Goal: Transaction & Acquisition: Purchase product/service

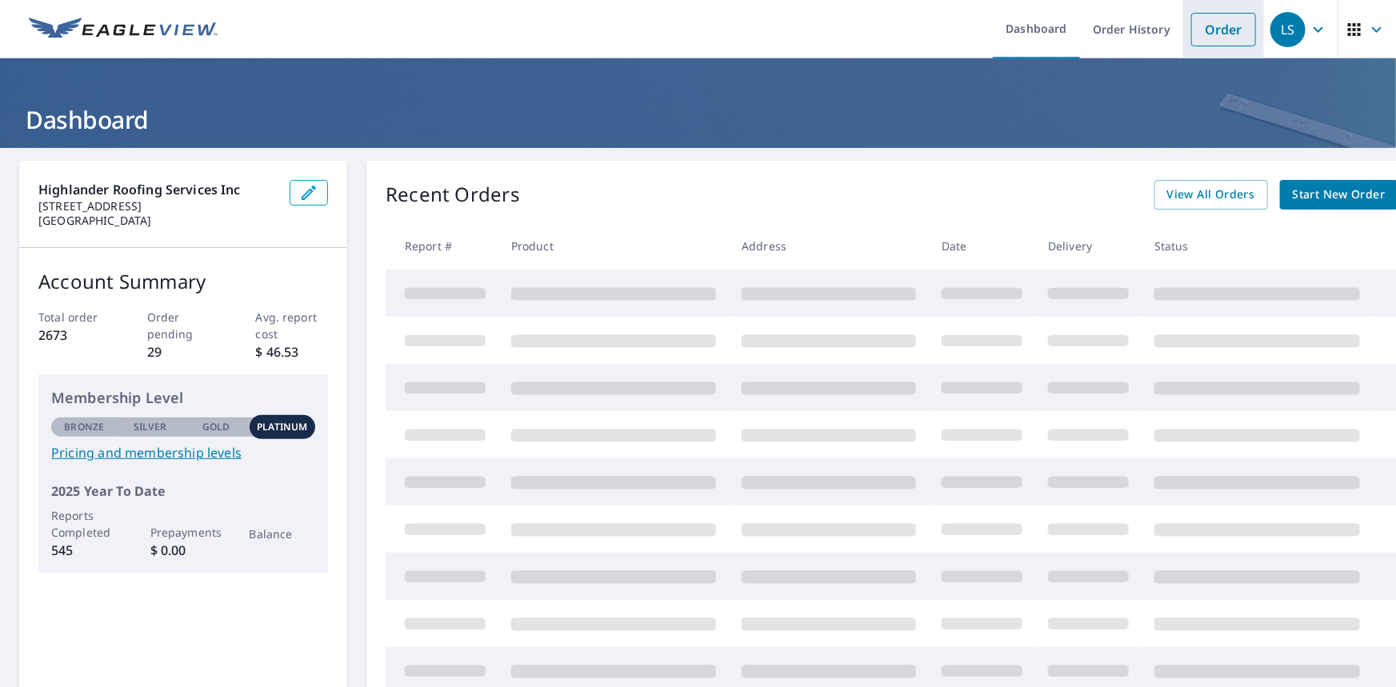
click at [1215, 23] on link "Order" at bounding box center [1223, 30] width 65 height 34
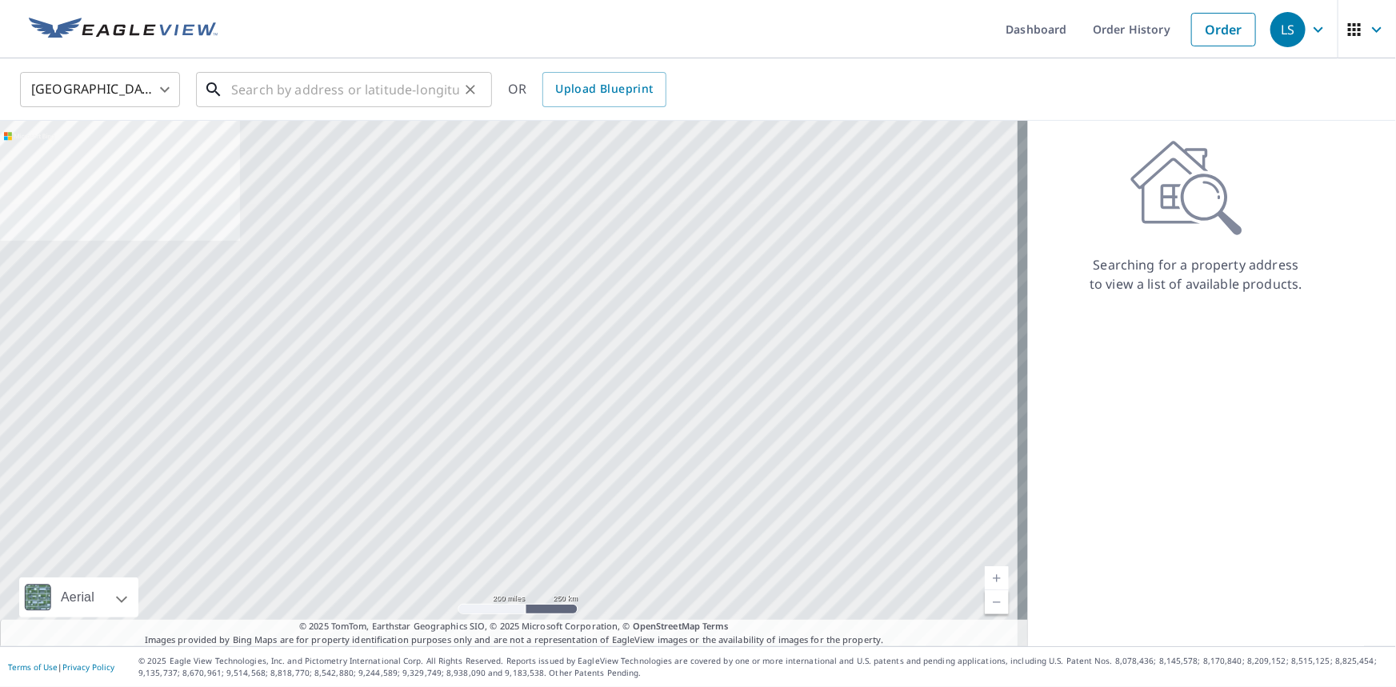
click at [325, 91] on input "text" at bounding box center [345, 89] width 228 height 45
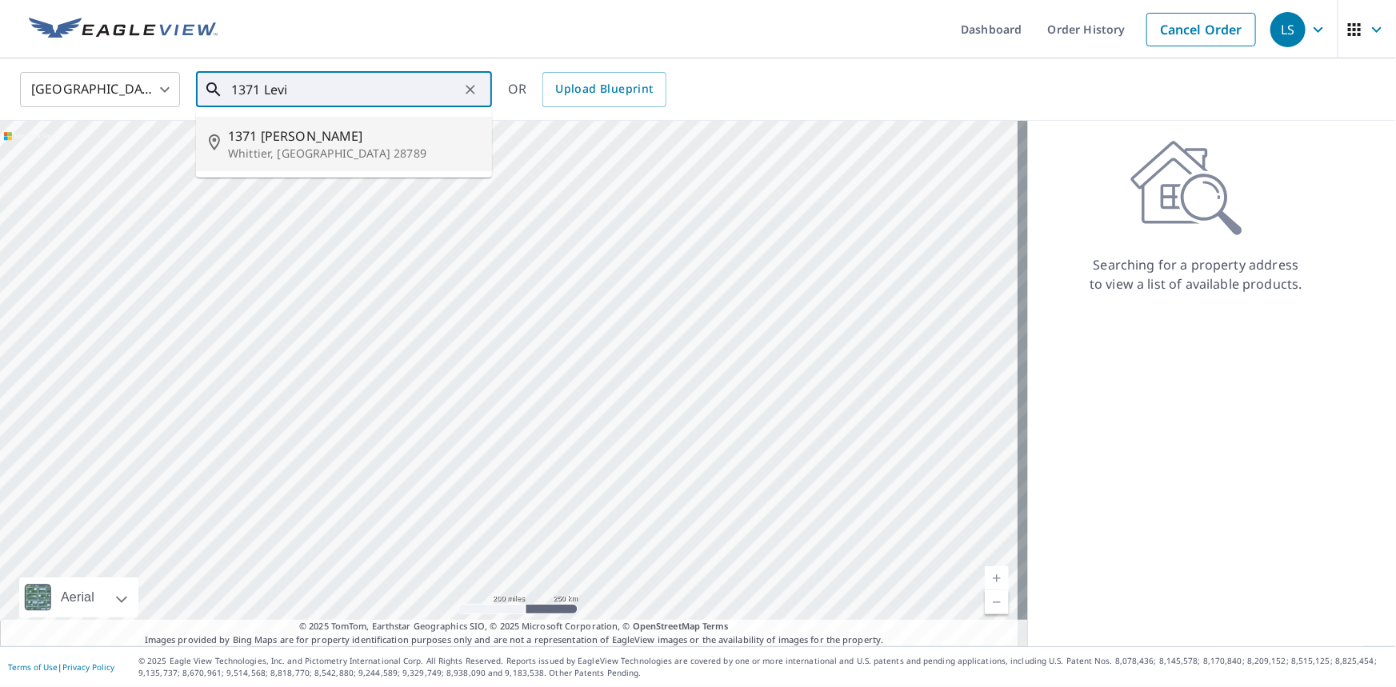
click at [331, 138] on span "1371 [PERSON_NAME]" at bounding box center [353, 135] width 251 height 19
type input "[STREET_ADDRESS][PERSON_NAME][PERSON_NAME]"
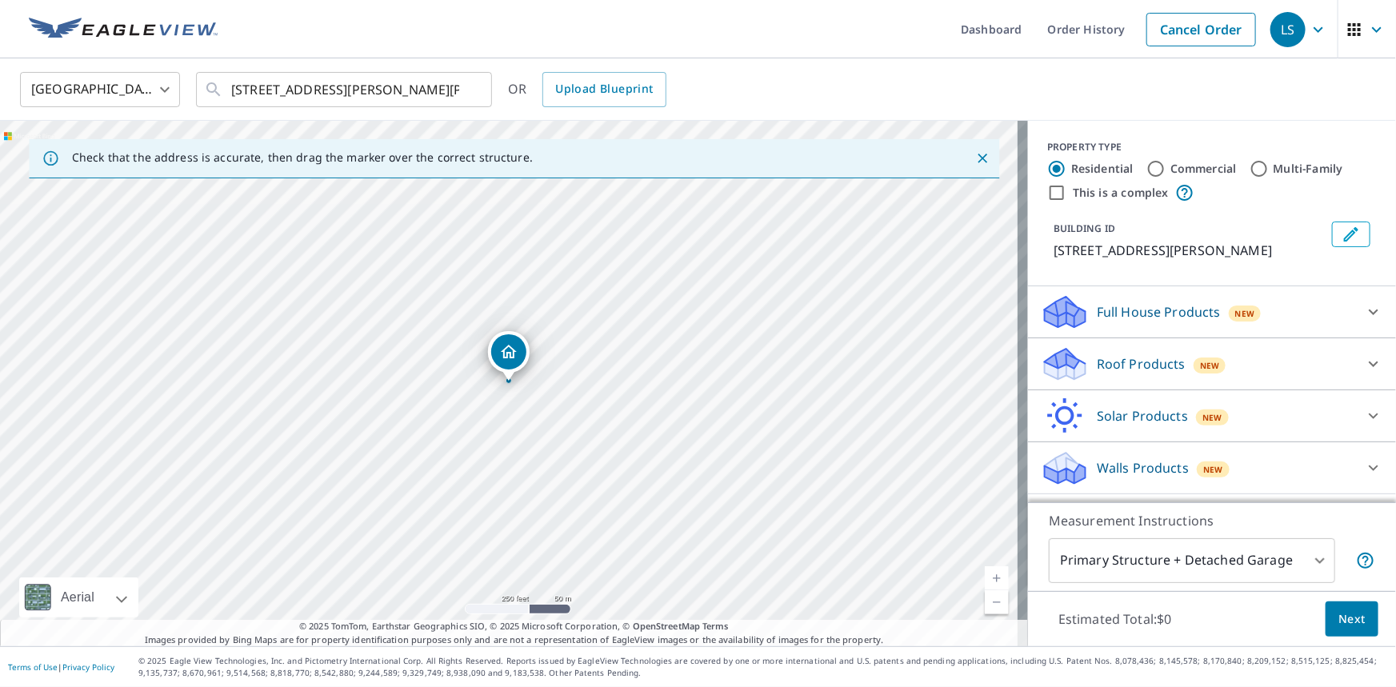
click at [1146, 360] on p "Roof Products" at bounding box center [1141, 363] width 89 height 19
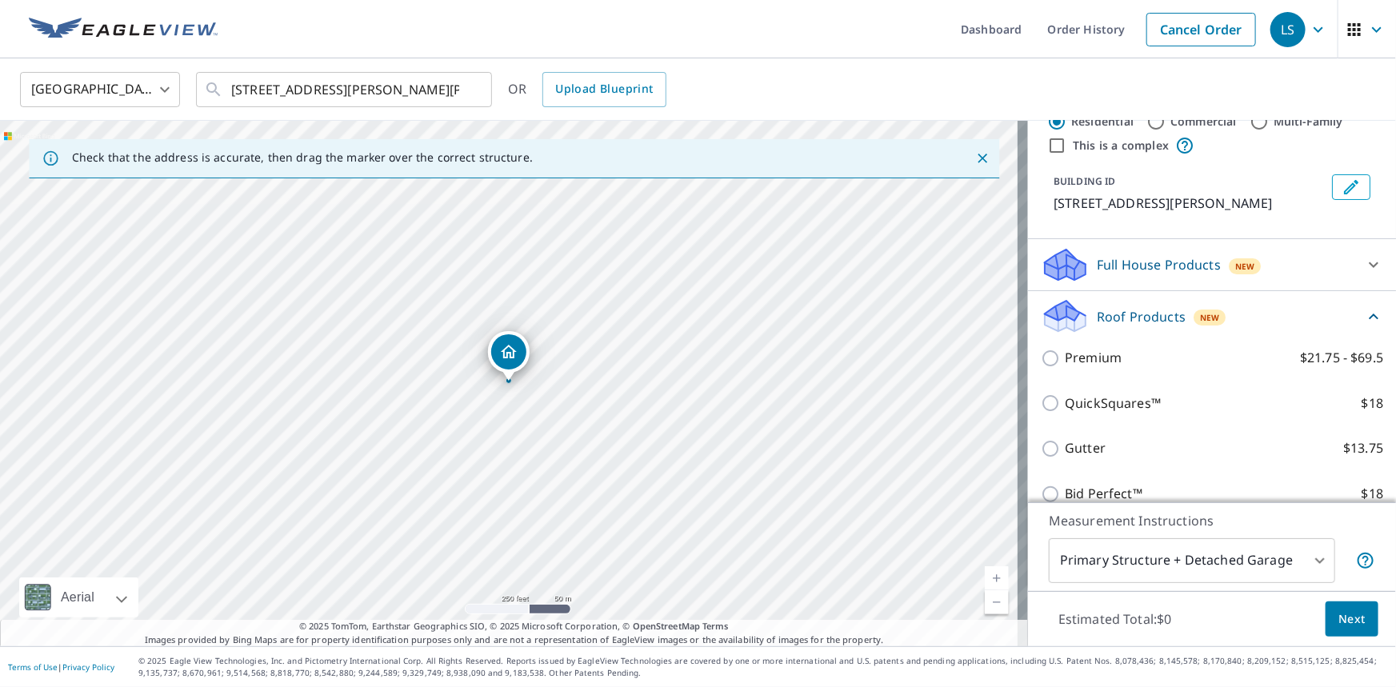
scroll to position [72, 0]
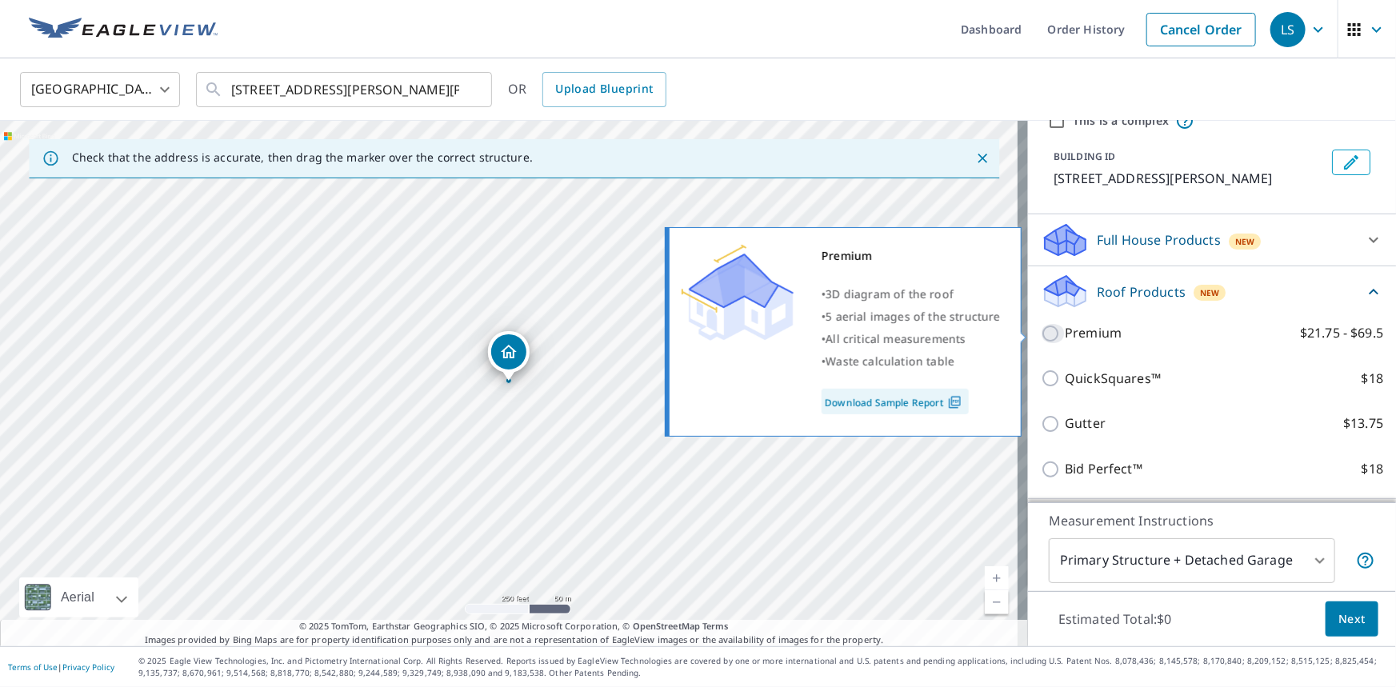
click at [1047, 336] on input "Premium $21.75 - $69.5" at bounding box center [1053, 333] width 24 height 19
checkbox input "true"
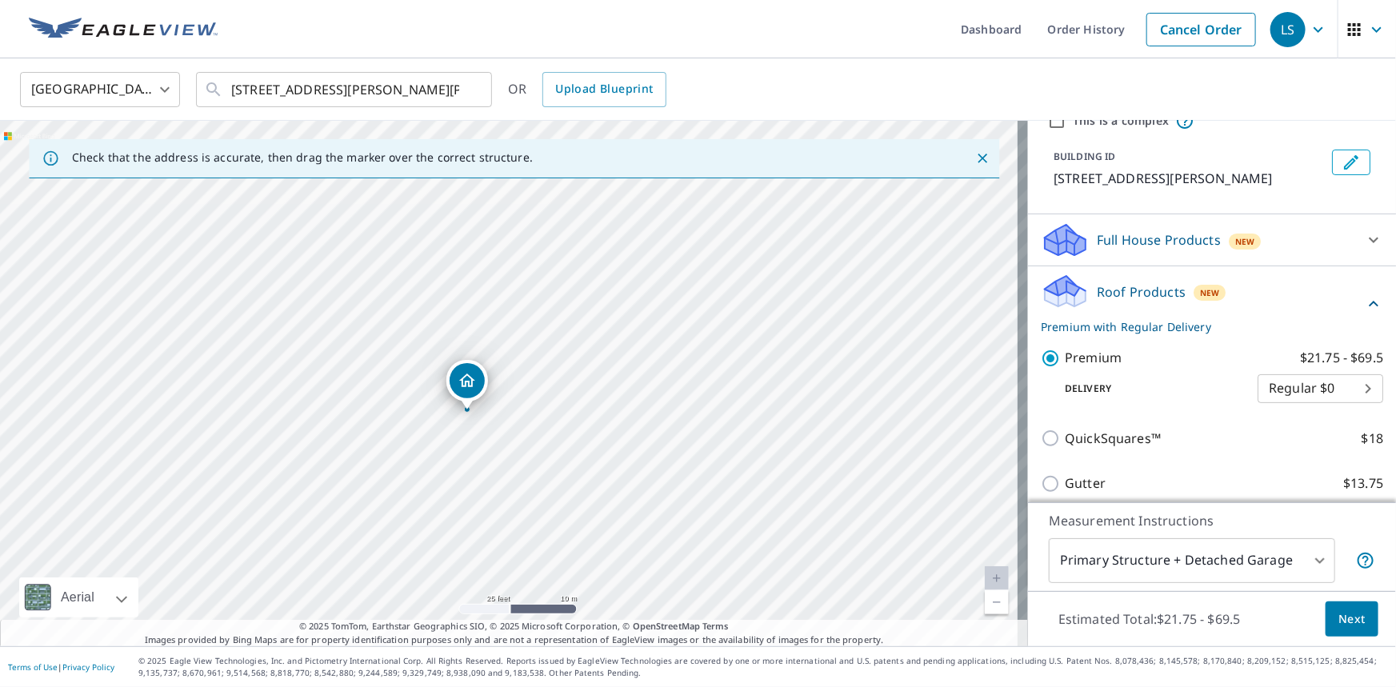
click at [1262, 554] on body "LS LS Dashboard Order History Cancel Order LS United States [GEOGRAPHIC_DATA] ​…" at bounding box center [698, 343] width 1396 height 687
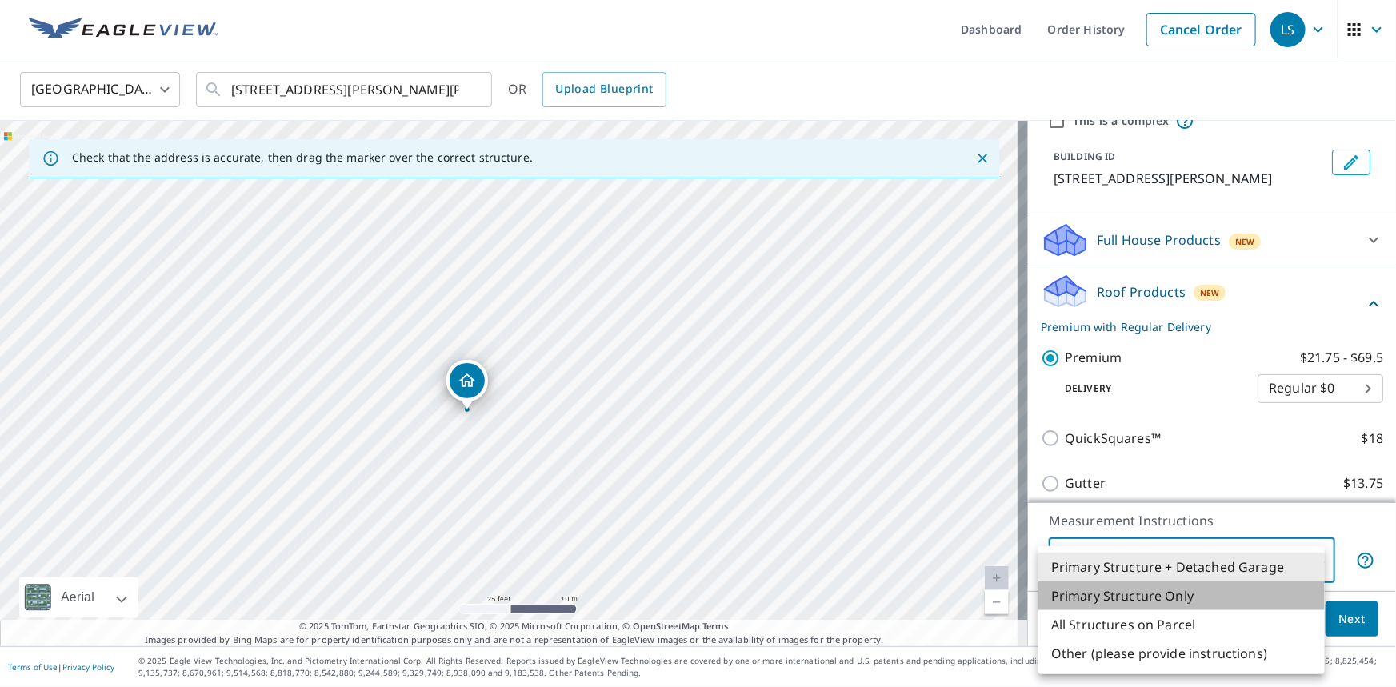
click at [1184, 599] on li "Primary Structure Only" at bounding box center [1181, 596] width 286 height 29
type input "2"
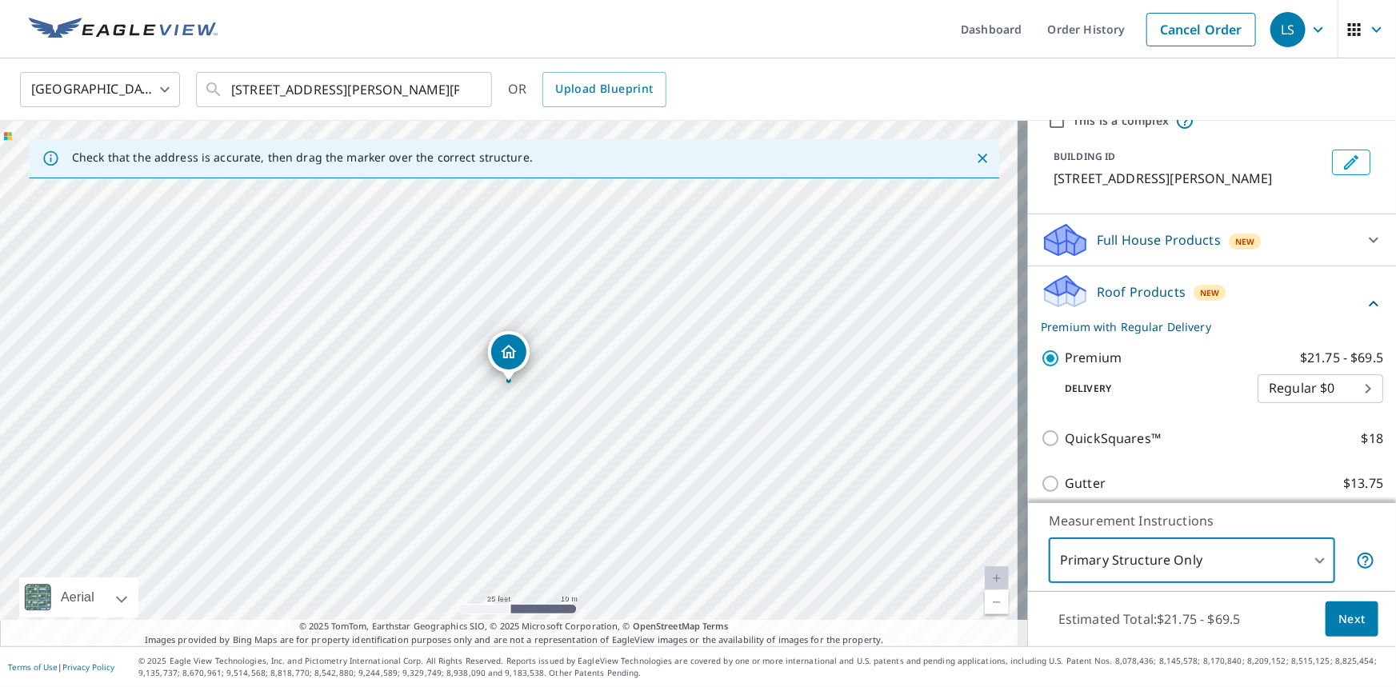
click at [1344, 623] on span "Next" at bounding box center [1351, 620] width 27 height 20
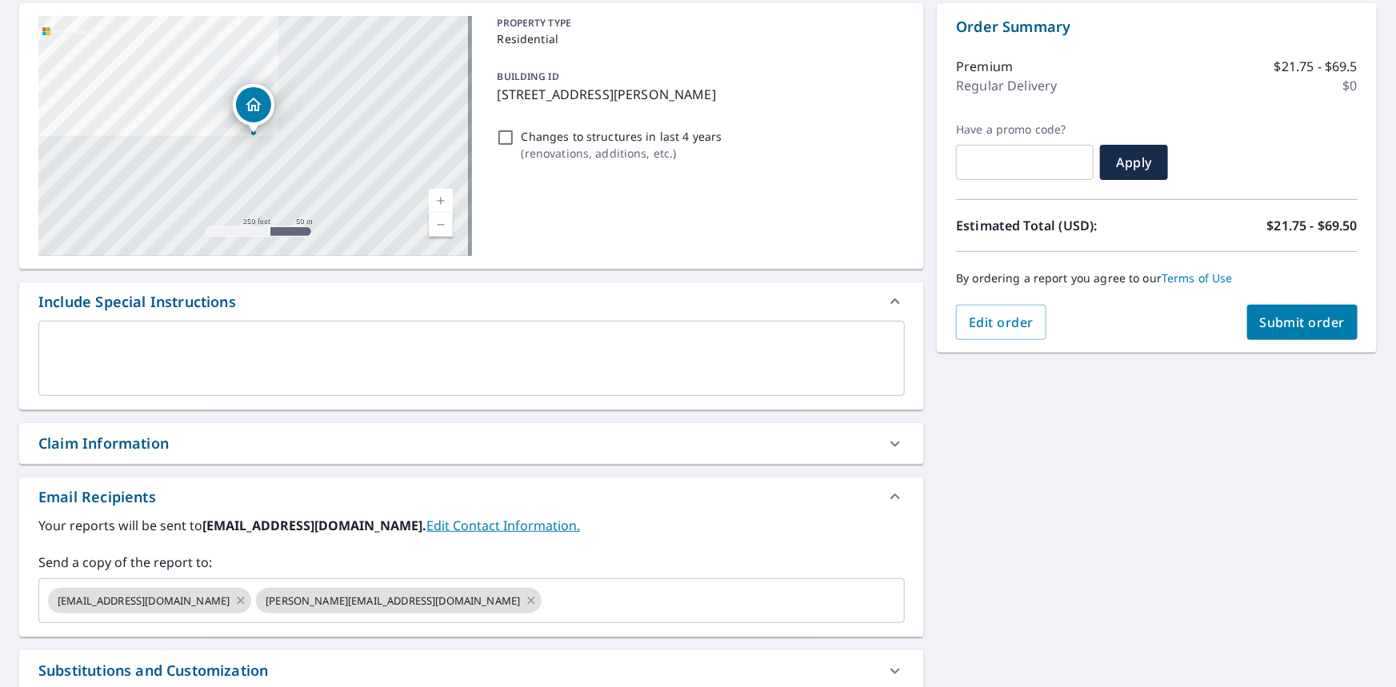
scroll to position [218, 0]
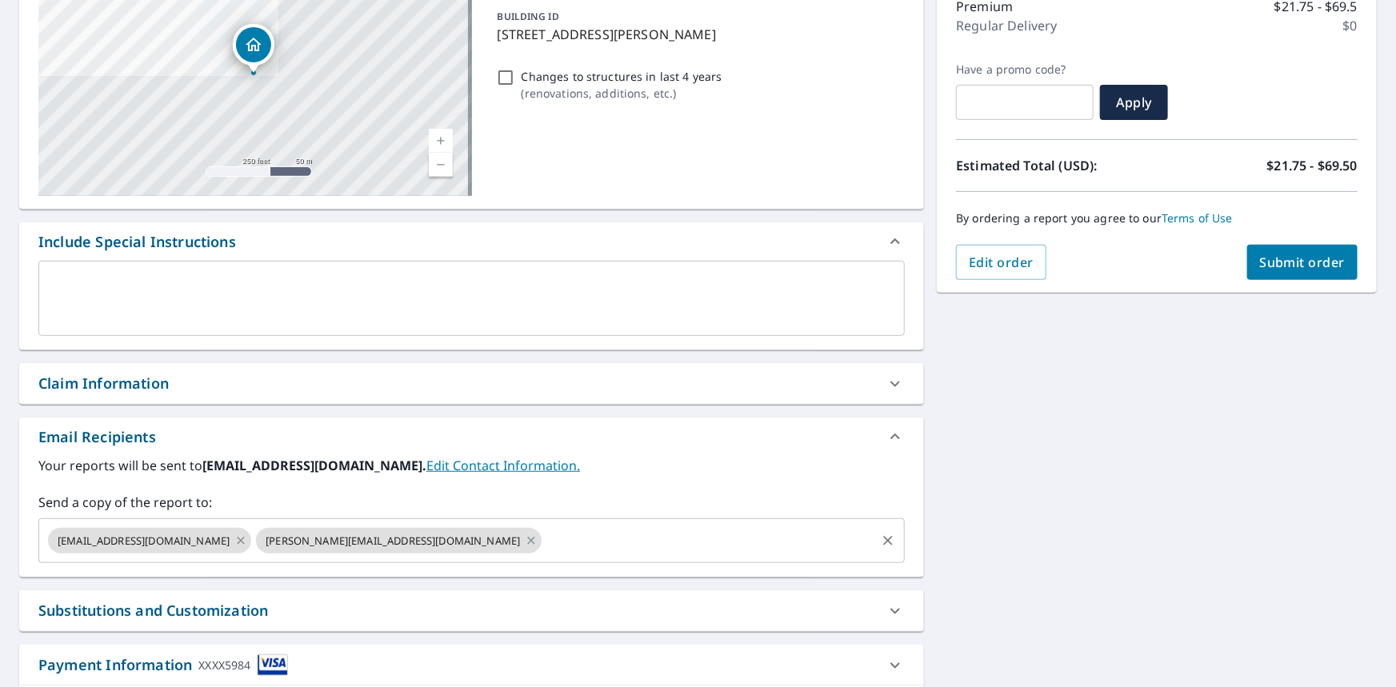
click at [234, 542] on icon at bounding box center [240, 541] width 13 height 18
click at [319, 542] on icon at bounding box center [322, 540] width 7 height 7
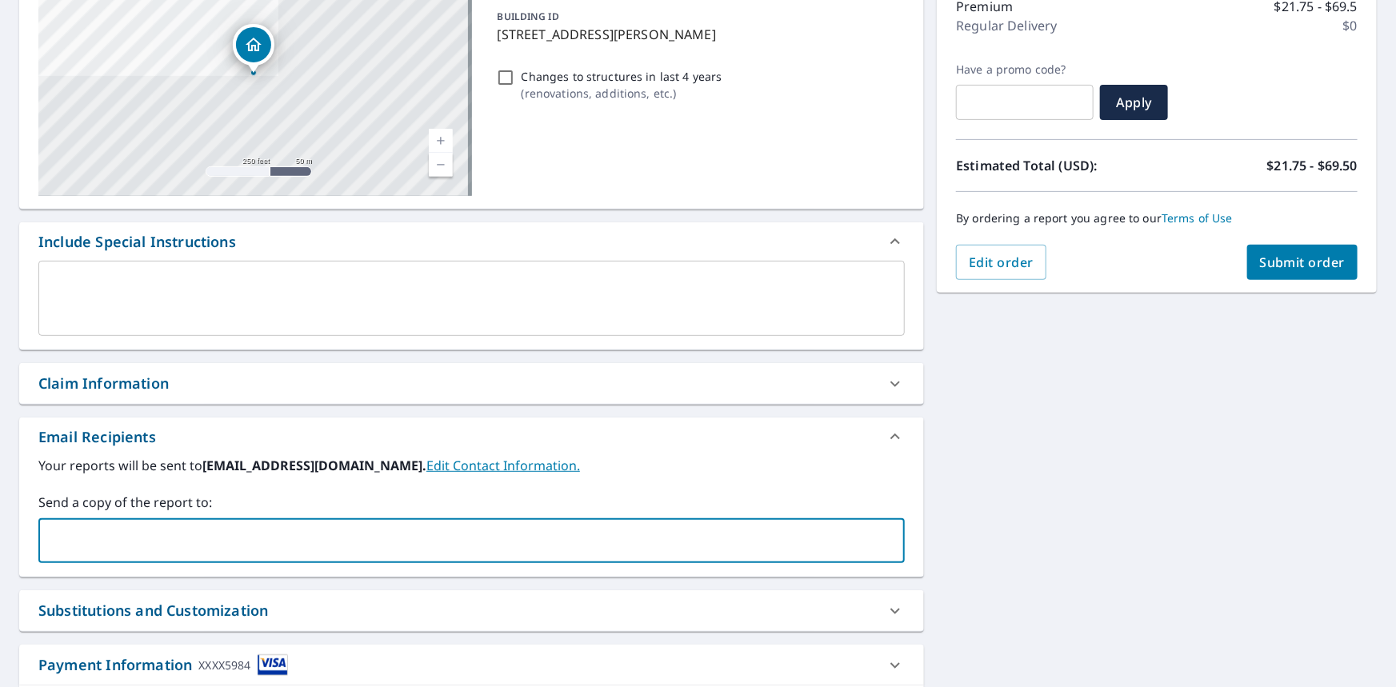
click at [203, 542] on input "text" at bounding box center [460, 541] width 828 height 30
type input "[PERSON_NAME][EMAIL_ADDRESS][DOMAIN_NAME]"
click at [251, 493] on label "Send a copy of the report to:" at bounding box center [471, 502] width 866 height 19
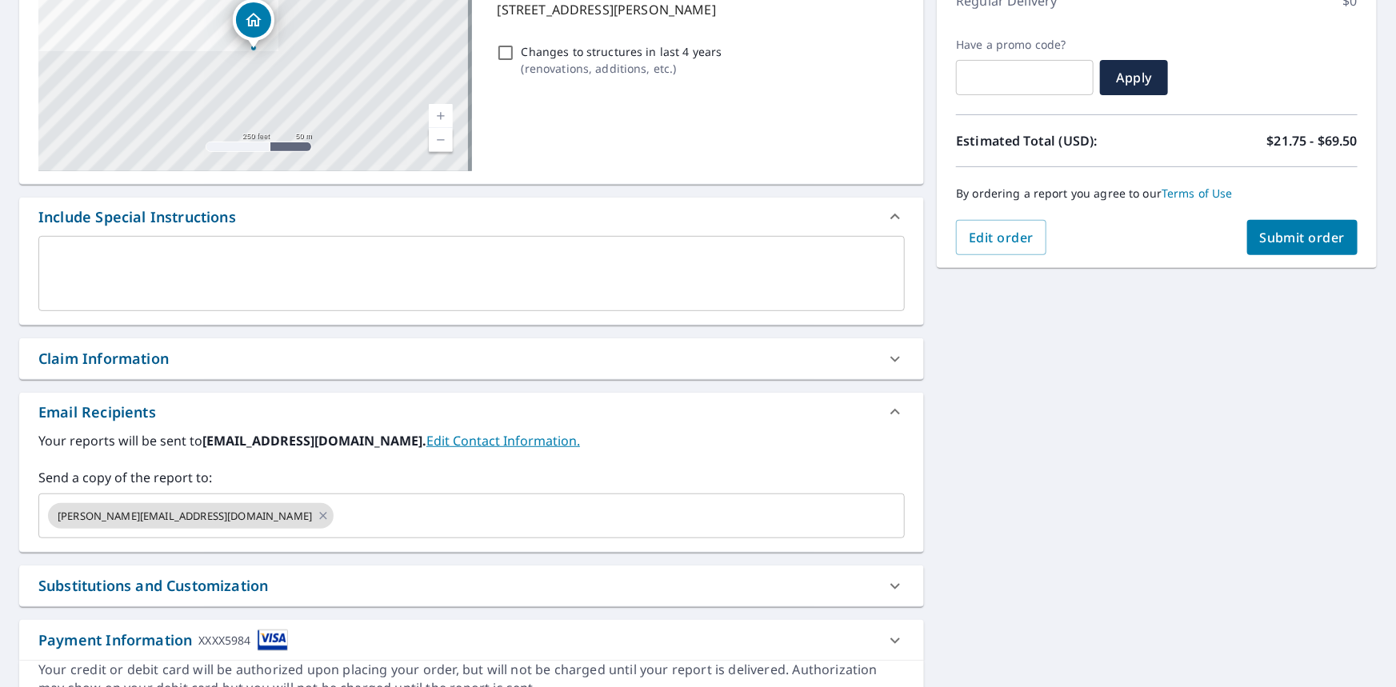
scroll to position [101, 0]
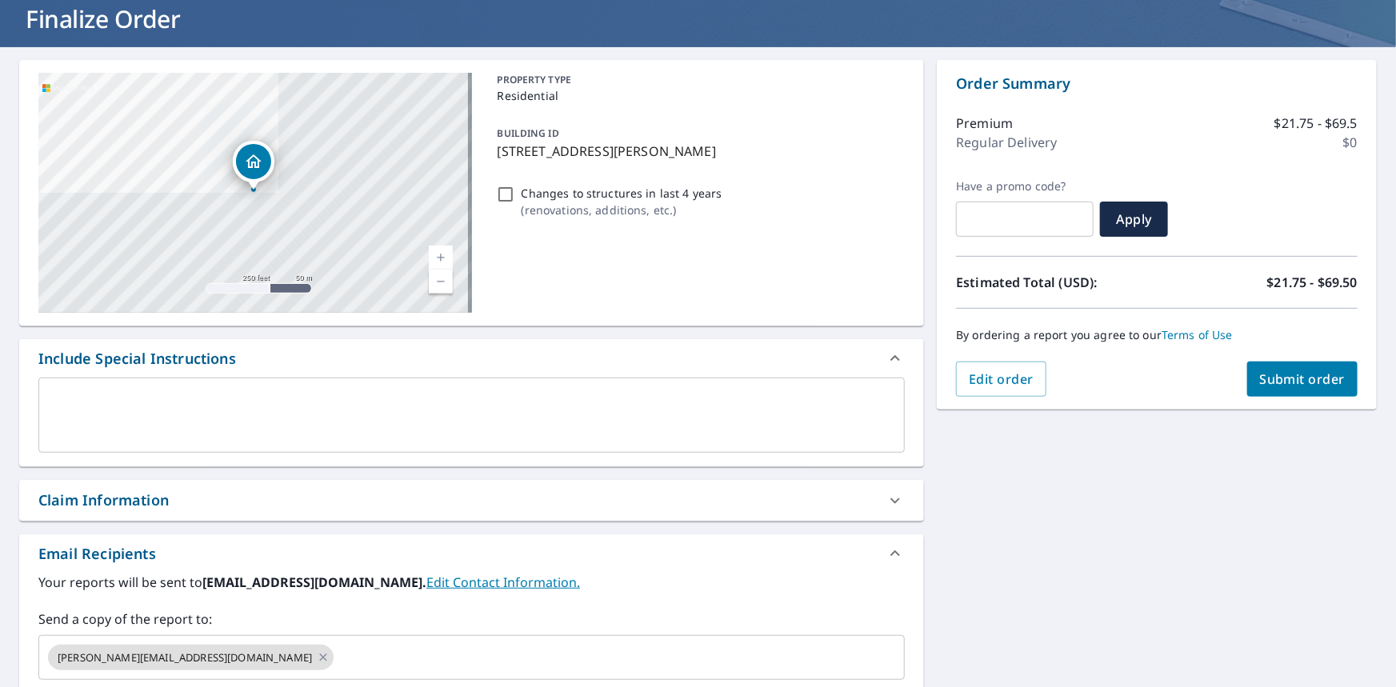
click at [1260, 386] on span "Submit order" at bounding box center [1303, 379] width 86 height 18
